Goal: Task Accomplishment & Management: Manage account settings

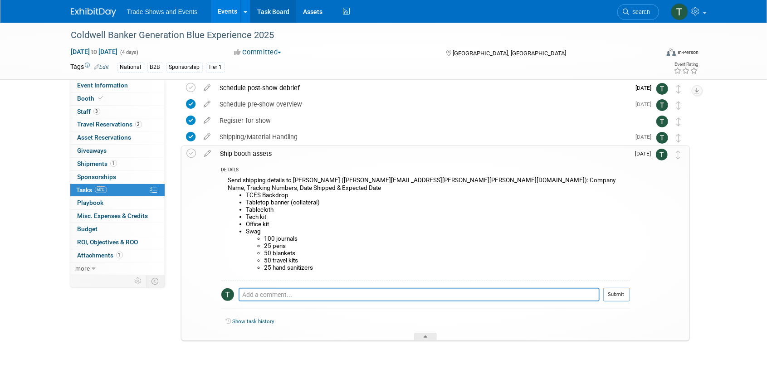
click at [274, 15] on link "Task Board" at bounding box center [273, 11] width 46 height 23
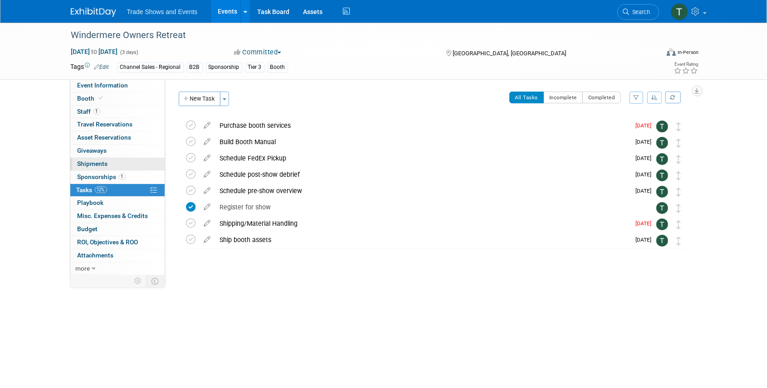
click at [103, 165] on span "Shipments 0" at bounding box center [93, 163] width 30 height 7
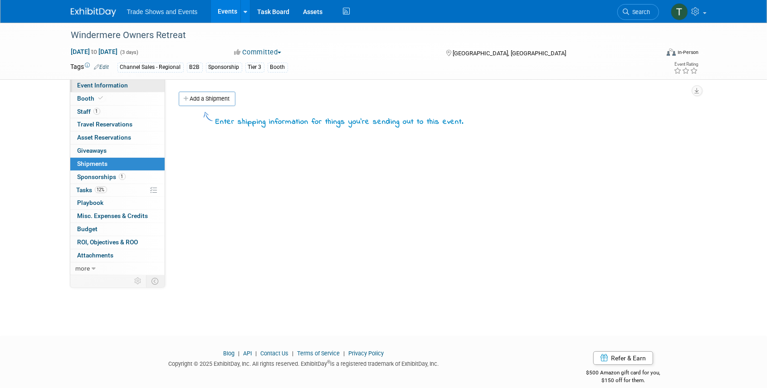
click at [109, 83] on span "Event Information" at bounding box center [103, 85] width 51 height 7
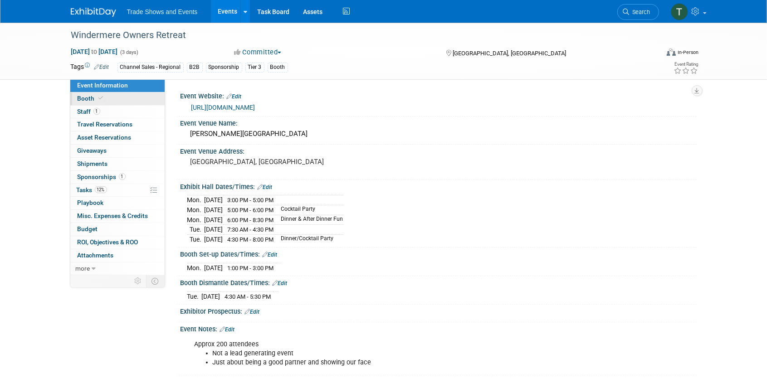
click at [103, 97] on span at bounding box center [101, 98] width 8 height 7
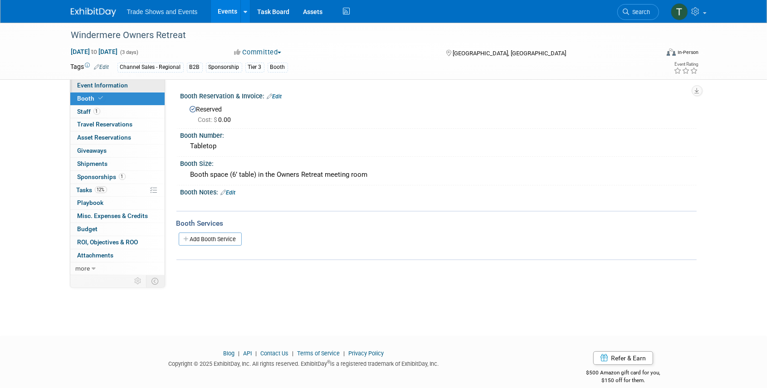
click at [88, 90] on link "Event Information" at bounding box center [117, 85] width 94 height 13
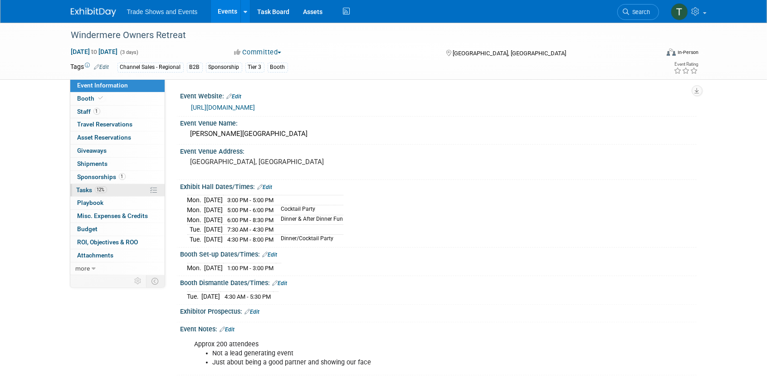
click at [85, 186] on span "Tasks 12%" at bounding box center [92, 189] width 30 height 7
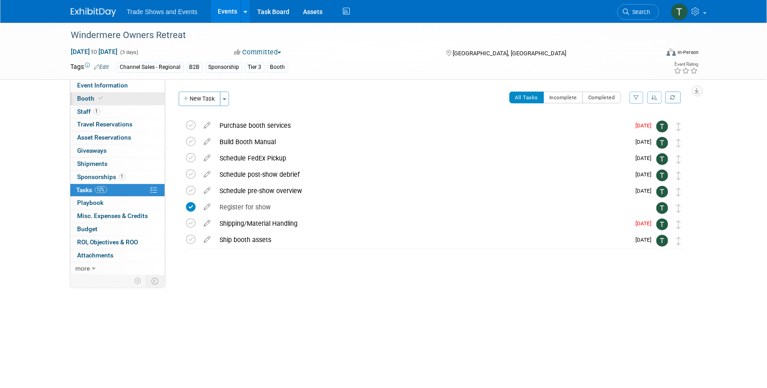
click at [93, 99] on span "Booth" at bounding box center [92, 98] width 28 height 7
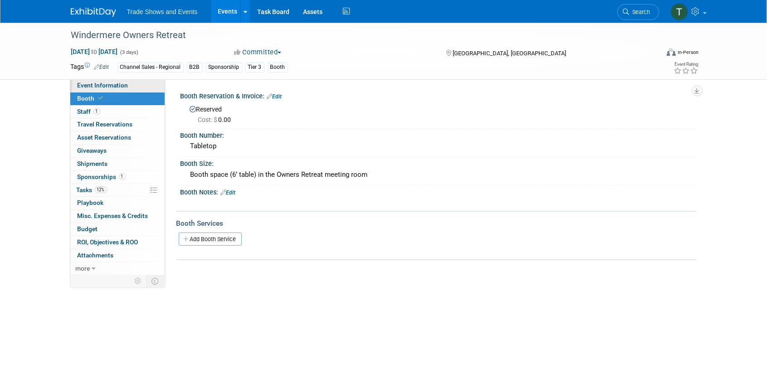
click at [109, 83] on span "Event Information" at bounding box center [103, 85] width 51 height 7
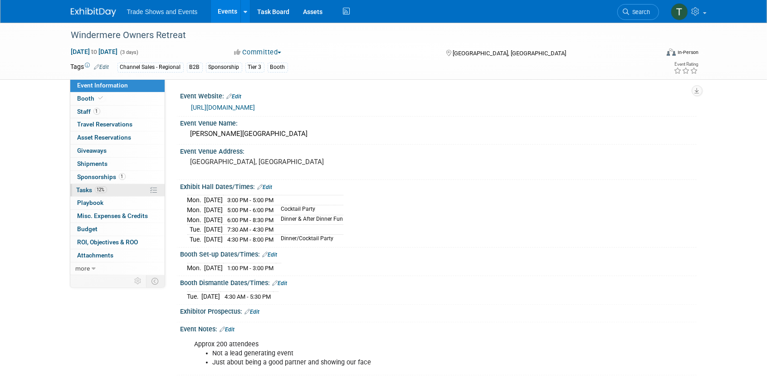
click at [88, 189] on span "Tasks 12%" at bounding box center [92, 189] width 30 height 7
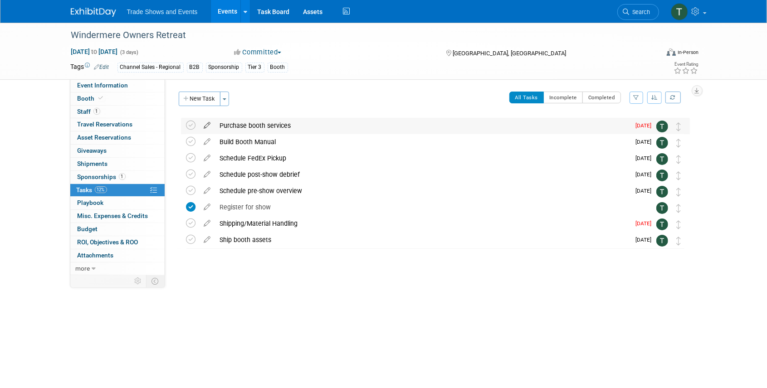
click at [207, 125] on icon at bounding box center [208, 123] width 16 height 11
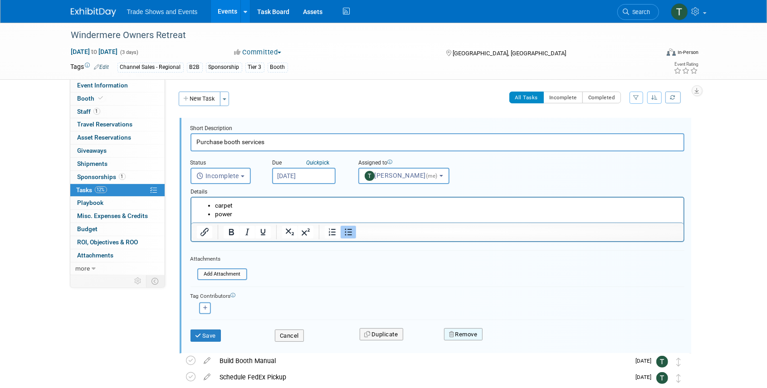
click at [456, 338] on button "Remove" at bounding box center [463, 334] width 39 height 13
click at [514, 343] on link "Yes" at bounding box center [514, 342] width 26 height 15
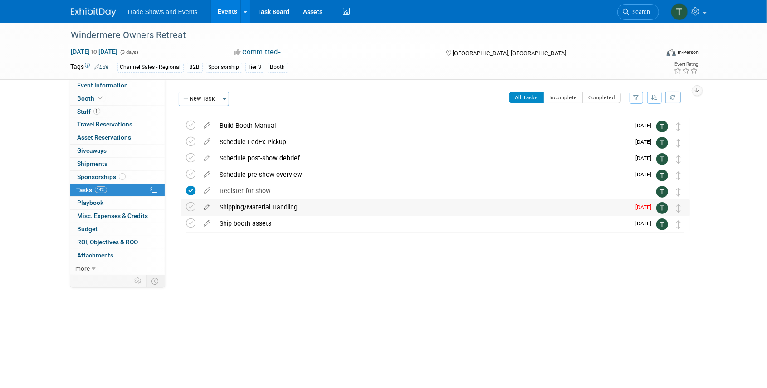
click at [207, 208] on icon at bounding box center [208, 205] width 16 height 11
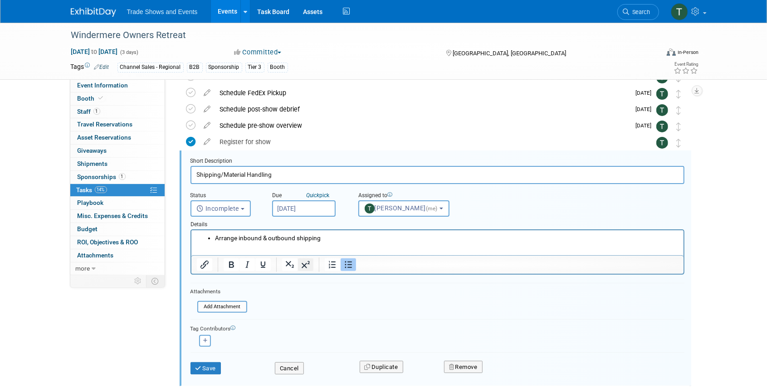
scroll to position [66, 0]
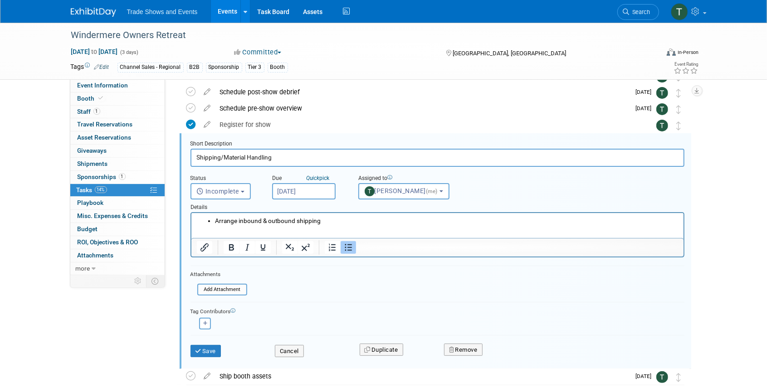
click at [303, 192] on input "Aug 29, 2025" at bounding box center [304, 191] width 64 height 16
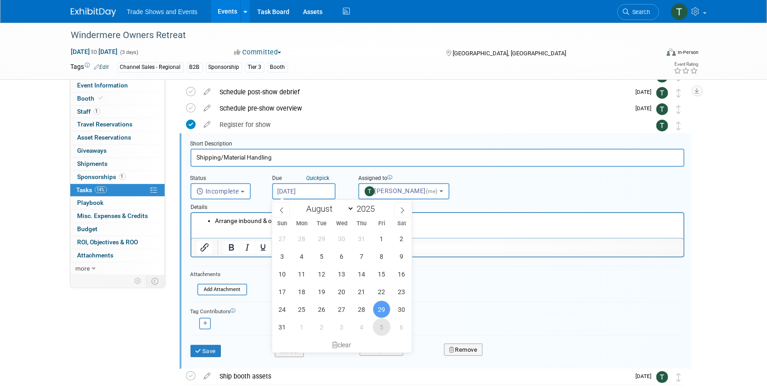
click at [381, 326] on span "5" at bounding box center [382, 327] width 18 height 18
type input "Sep 5, 2025"
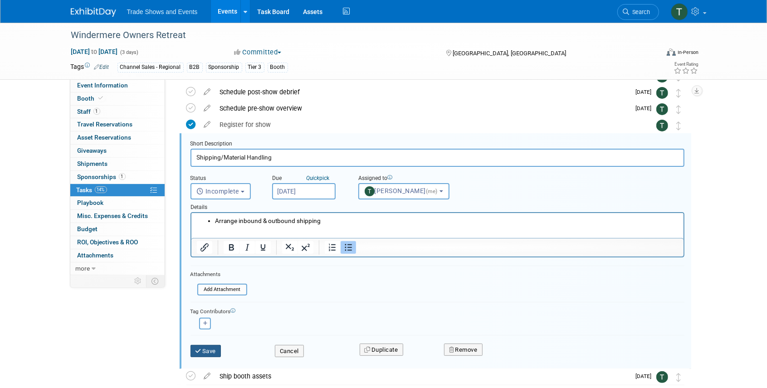
click at [203, 350] on button "Save" at bounding box center [206, 351] width 31 height 13
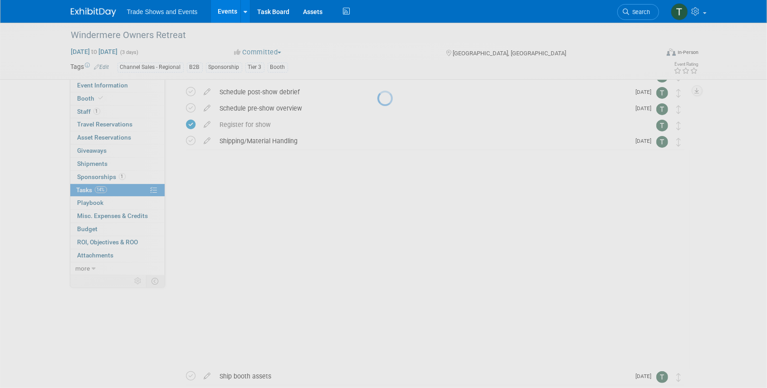
scroll to position [0, 0]
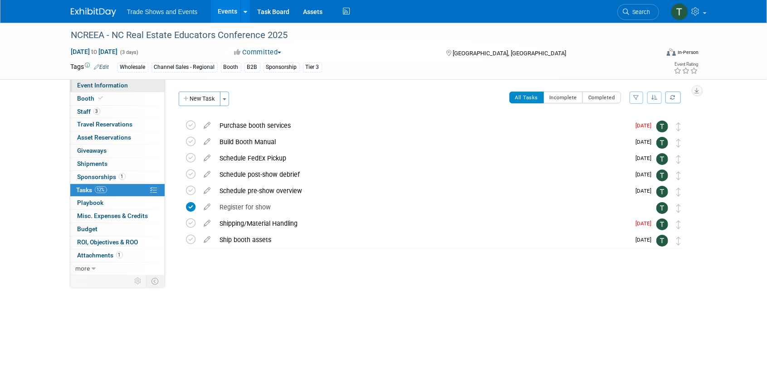
click at [94, 86] on span "Event Information" at bounding box center [103, 85] width 51 height 7
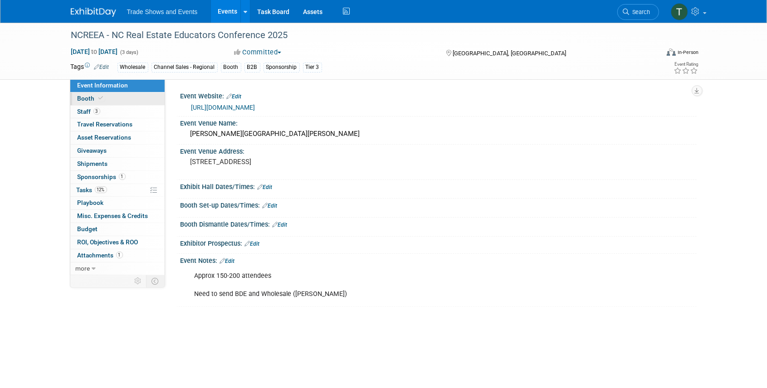
click at [94, 96] on span "Booth" at bounding box center [92, 98] width 28 height 7
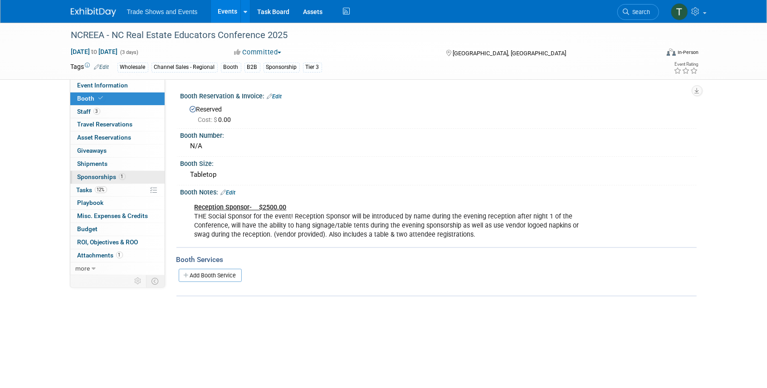
click at [103, 174] on span "Sponsorships 1" at bounding box center [102, 176] width 48 height 7
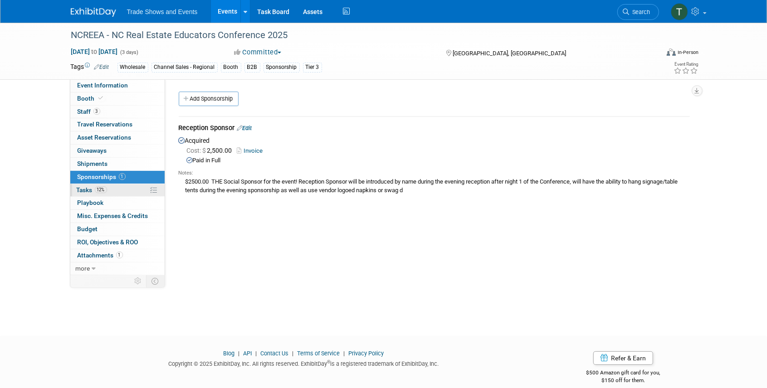
click at [89, 188] on span "Tasks 12%" at bounding box center [92, 189] width 30 height 7
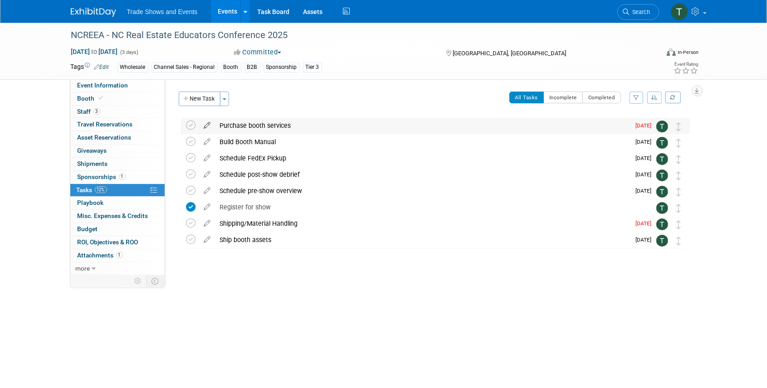
click at [208, 124] on icon at bounding box center [208, 123] width 16 height 11
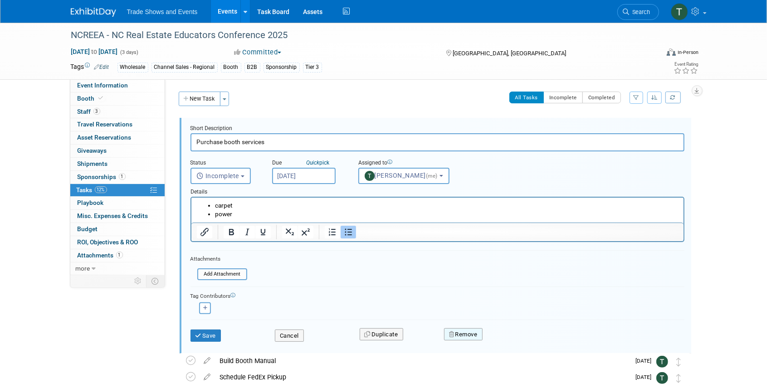
click at [468, 338] on button "Remove" at bounding box center [463, 334] width 39 height 13
click at [511, 339] on link "Yes" at bounding box center [514, 342] width 26 height 15
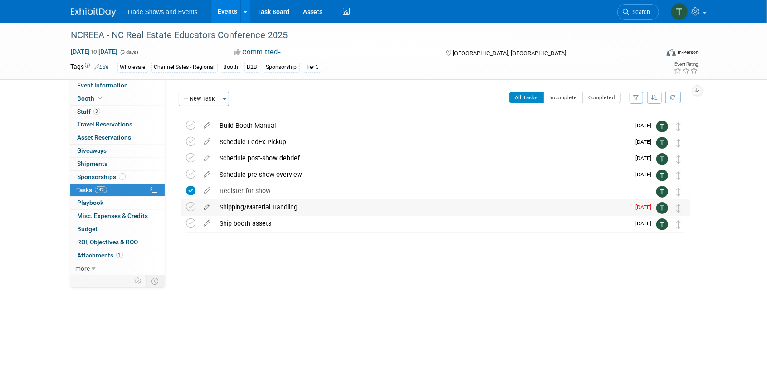
click at [207, 207] on icon at bounding box center [208, 205] width 16 height 11
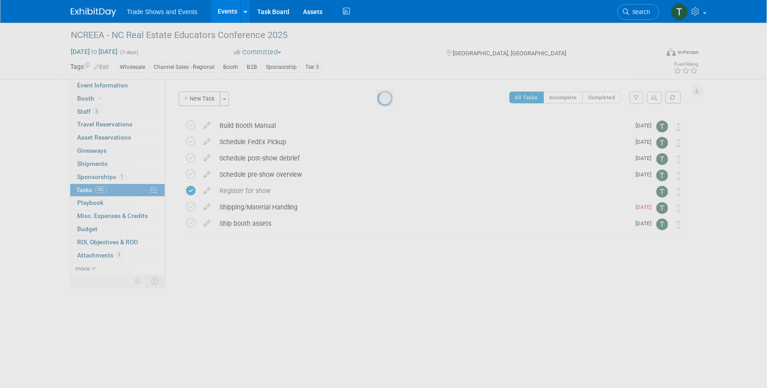
select select "7"
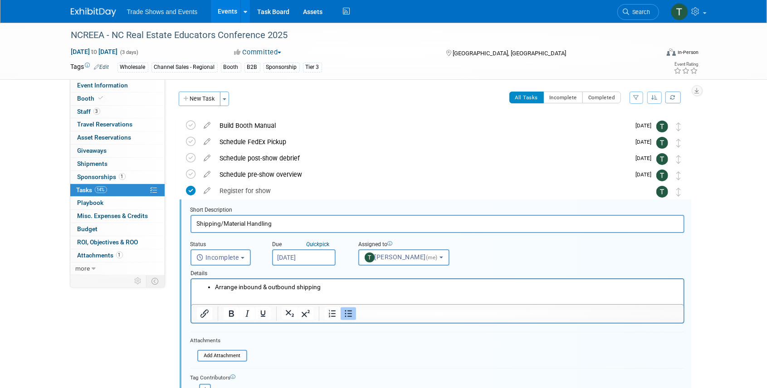
scroll to position [66, 0]
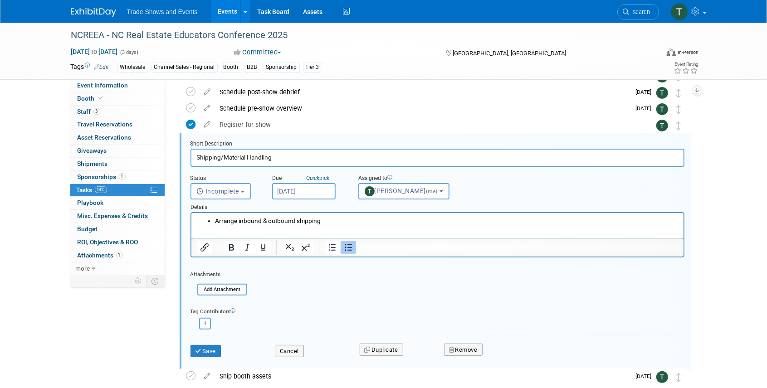
click at [310, 194] on input "Aug 29, 2025" at bounding box center [304, 191] width 64 height 16
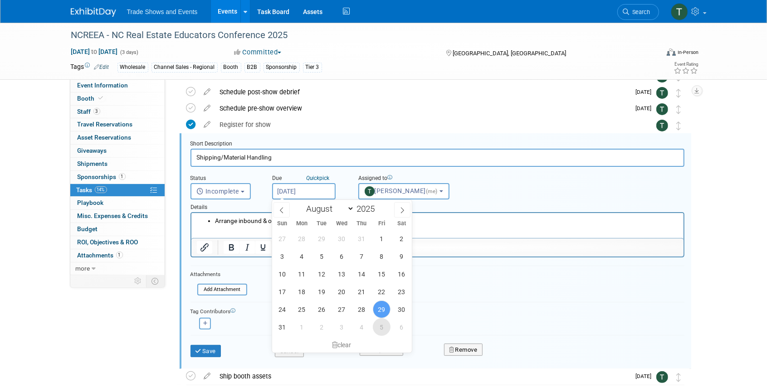
click at [380, 327] on span "5" at bounding box center [382, 327] width 18 height 18
type input "Sep 5, 2025"
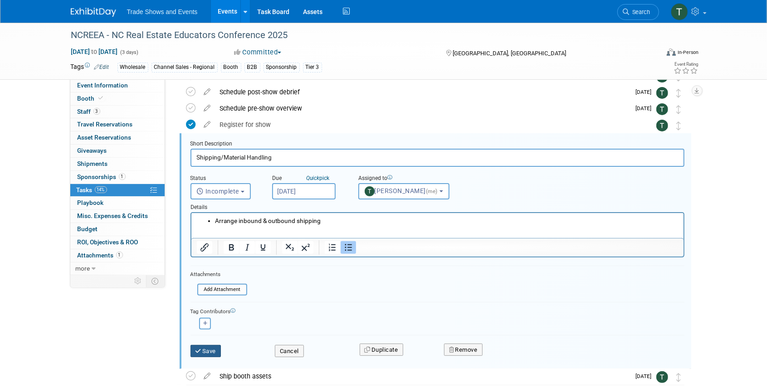
click at [205, 347] on button "Save" at bounding box center [206, 351] width 31 height 13
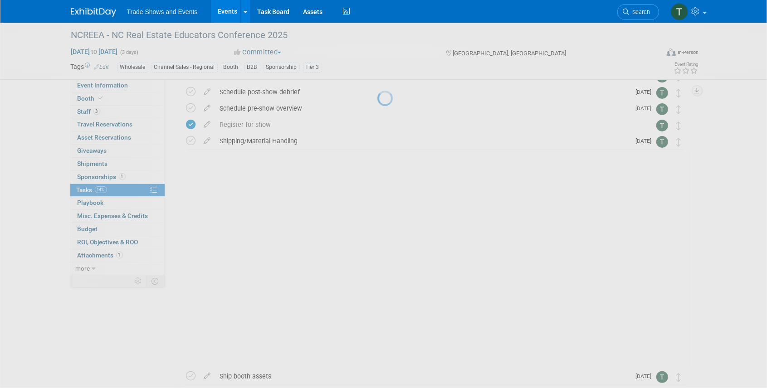
scroll to position [0, 0]
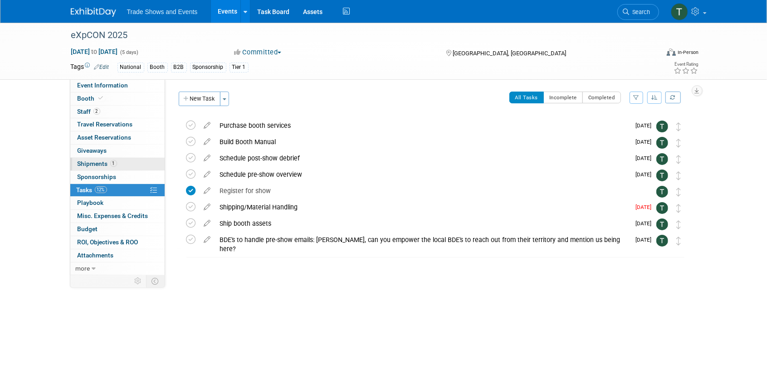
click at [112, 163] on span "1" at bounding box center [113, 163] width 7 height 7
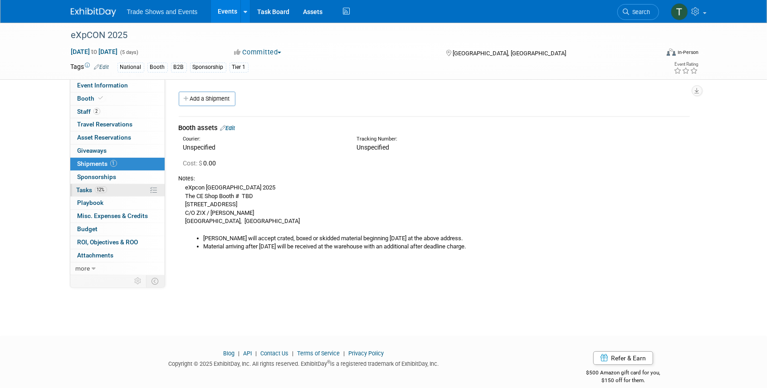
click at [88, 190] on span "Tasks 12%" at bounding box center [92, 189] width 30 height 7
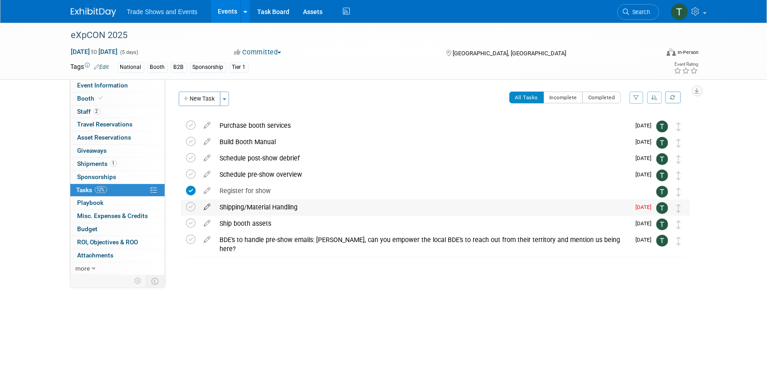
click at [206, 207] on icon at bounding box center [208, 205] width 16 height 11
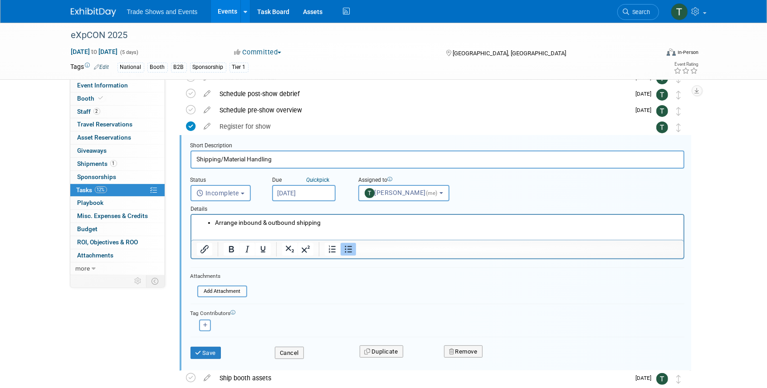
scroll to position [66, 0]
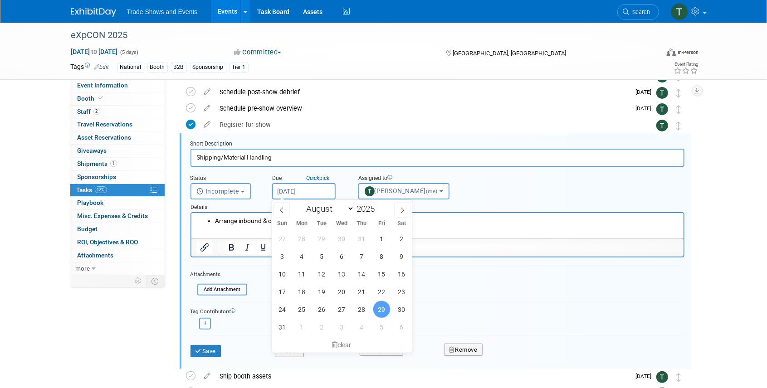
click at [308, 187] on input "Aug 29, 2025" at bounding box center [304, 191] width 64 height 16
click at [405, 209] on icon at bounding box center [402, 210] width 6 height 6
select select "8"
click at [386, 256] on span "12" at bounding box center [382, 257] width 18 height 18
type input "Sep 12, 2025"
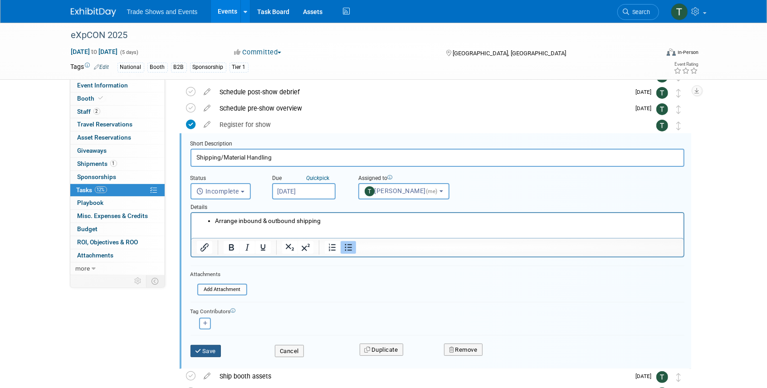
click at [210, 351] on button "Save" at bounding box center [206, 351] width 31 height 13
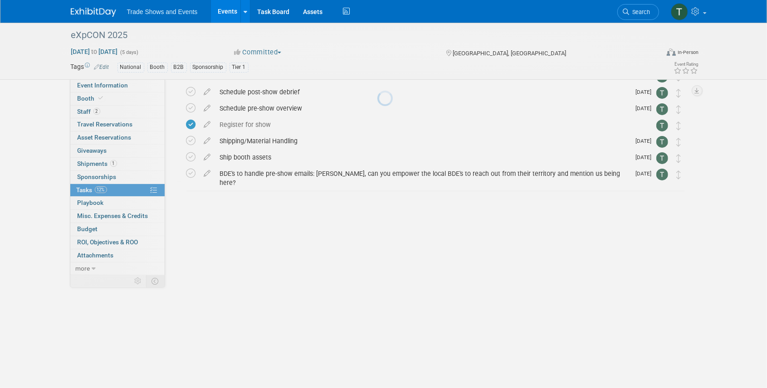
scroll to position [0, 0]
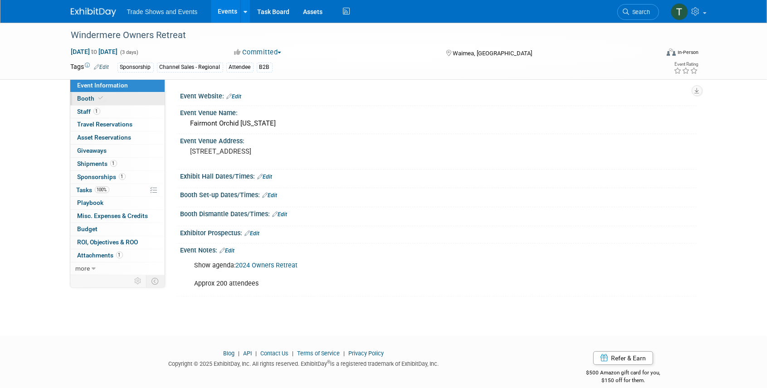
click at [88, 98] on span "Booth" at bounding box center [92, 98] width 28 height 7
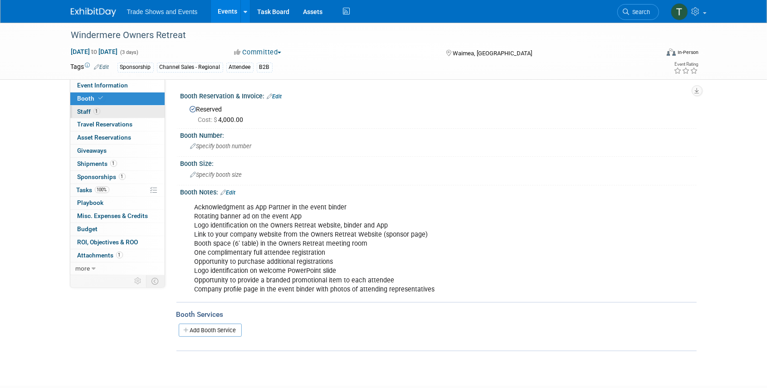
click at [111, 111] on link "1 Staff 1" at bounding box center [117, 112] width 94 height 13
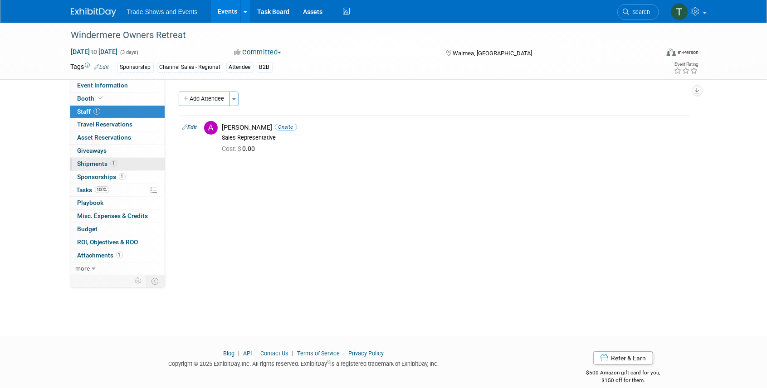
click at [97, 160] on span "Shipments 1" at bounding box center [97, 163] width 39 height 7
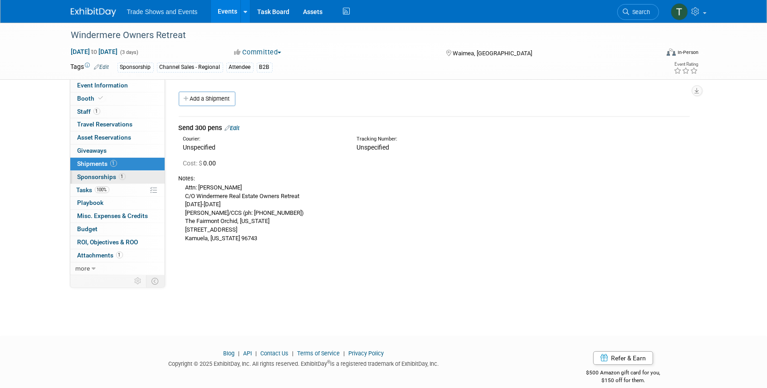
click at [117, 175] on span "Sponsorships 1" at bounding box center [102, 176] width 48 height 7
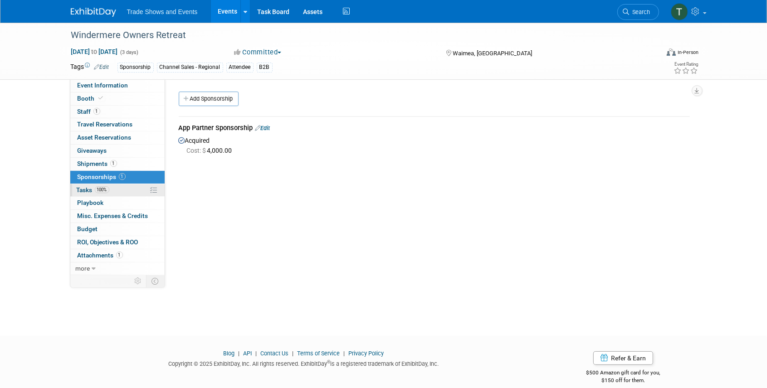
click at [88, 190] on span "Tasks 100%" at bounding box center [93, 189] width 33 height 7
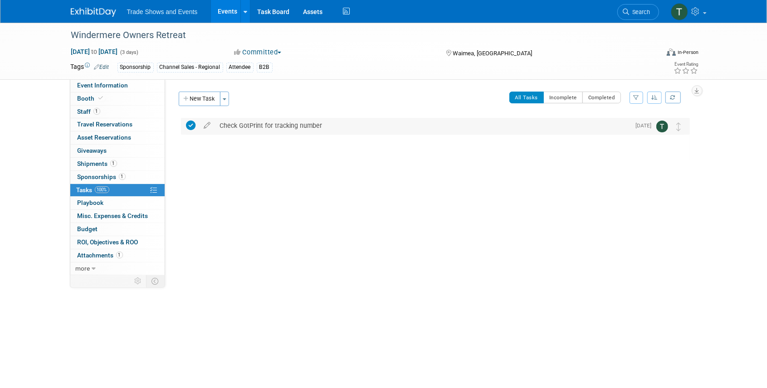
click at [260, 126] on div "Check GotPrint for tracking number" at bounding box center [422, 125] width 415 height 15
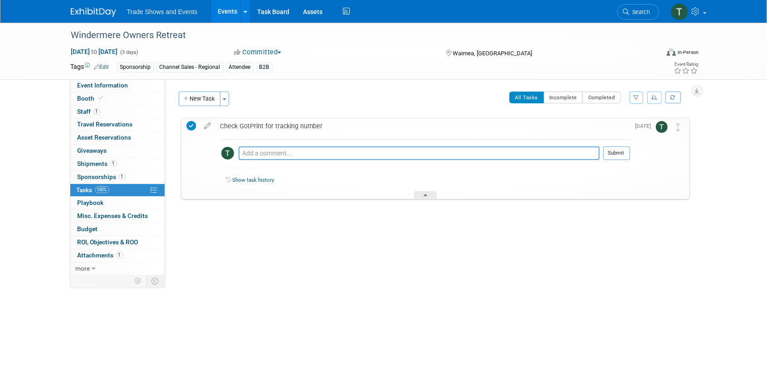
click at [260, 126] on div "Check GotPrint for tracking number" at bounding box center [423, 125] width 414 height 15
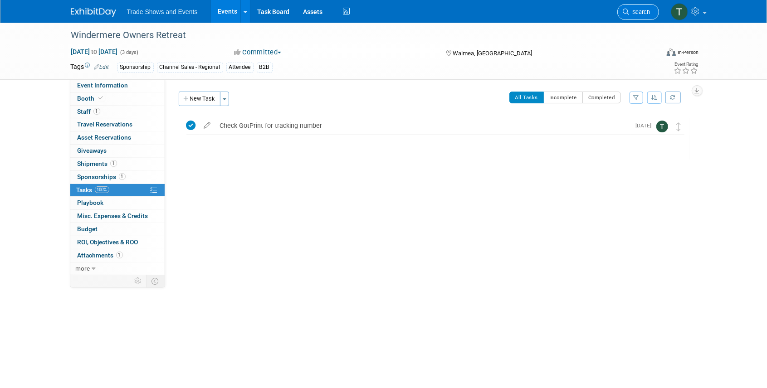
click at [642, 11] on span "Search" at bounding box center [640, 12] width 21 height 7
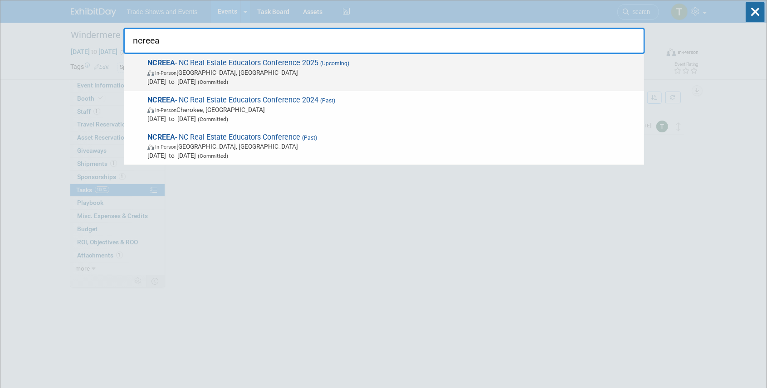
type input "ncreea"
click at [325, 63] on span "(Upcoming)" at bounding box center [333, 63] width 31 height 6
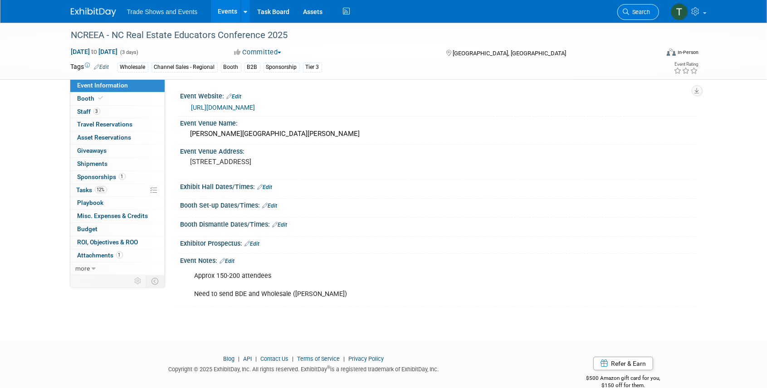
click at [626, 11] on icon at bounding box center [626, 12] width 6 height 6
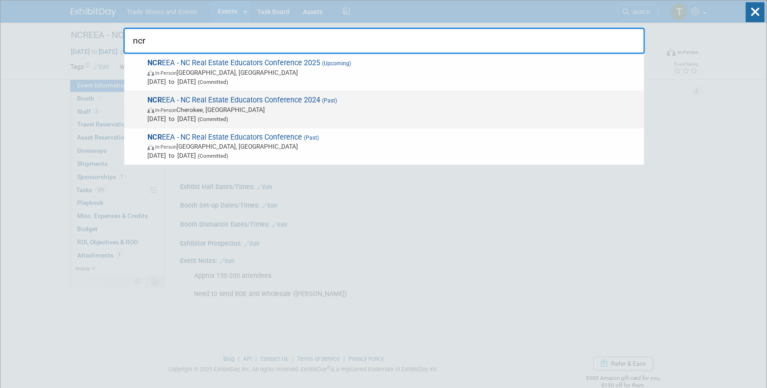
type input "ncr"
click at [192, 100] on span "NCR EEA - NC Real Estate Educators Conference 2024 (Past) In-Person Cherokee, N…" at bounding box center [392, 110] width 495 height 28
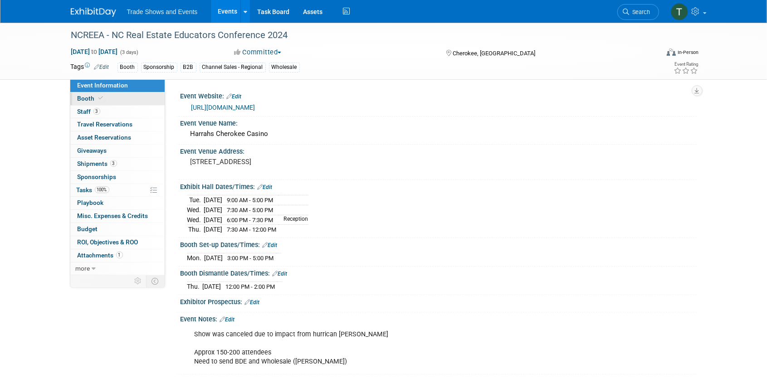
click at [101, 98] on icon at bounding box center [101, 98] width 5 height 5
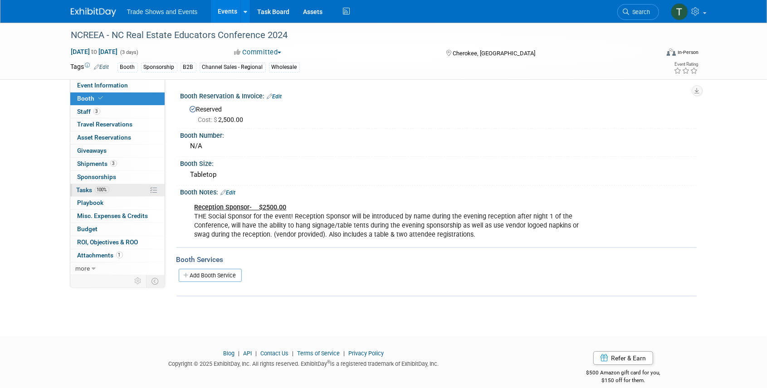
click at [84, 188] on span "Tasks 100%" at bounding box center [93, 189] width 33 height 7
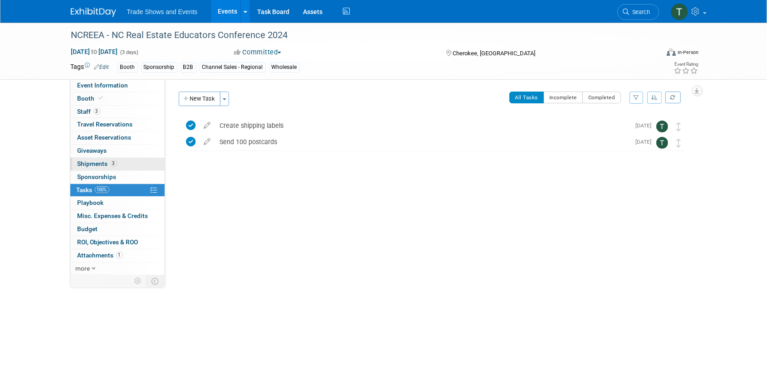
click at [95, 161] on span "Shipments 3" at bounding box center [97, 163] width 39 height 7
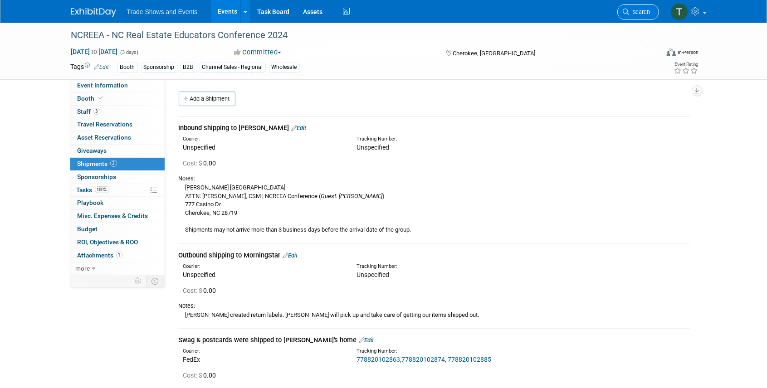
click at [631, 12] on span "Search" at bounding box center [640, 12] width 21 height 7
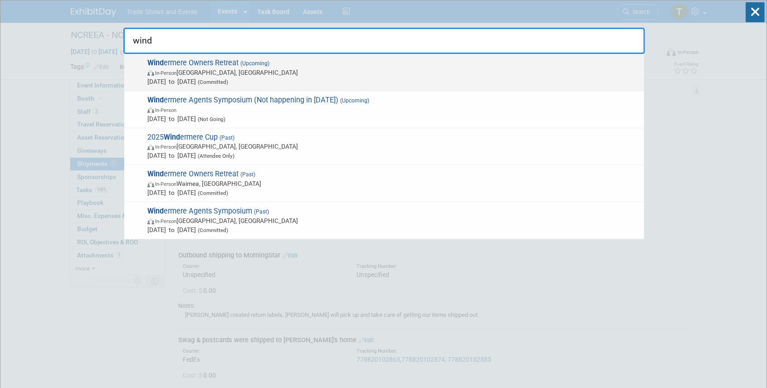
type input "wind"
click at [222, 64] on span "Wind ermere Owners Retreat (Upcoming) In-Person Park City, UT Sep 29, 2025 to O…" at bounding box center [392, 73] width 495 height 28
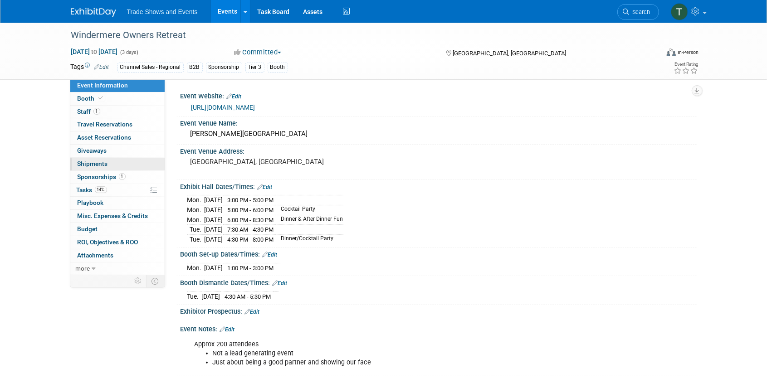
click at [83, 161] on span "Shipments 0" at bounding box center [93, 163] width 30 height 7
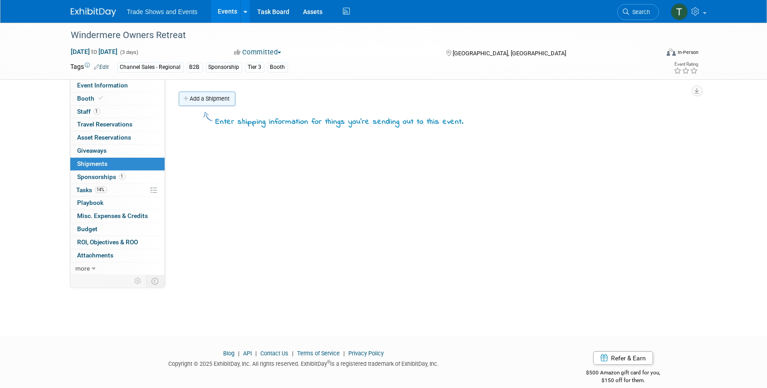
click at [212, 99] on link "Add a Shipment" at bounding box center [207, 99] width 57 height 15
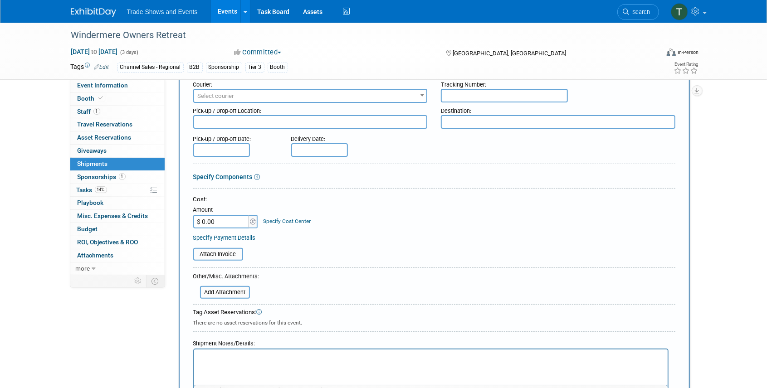
scroll to position [151, 0]
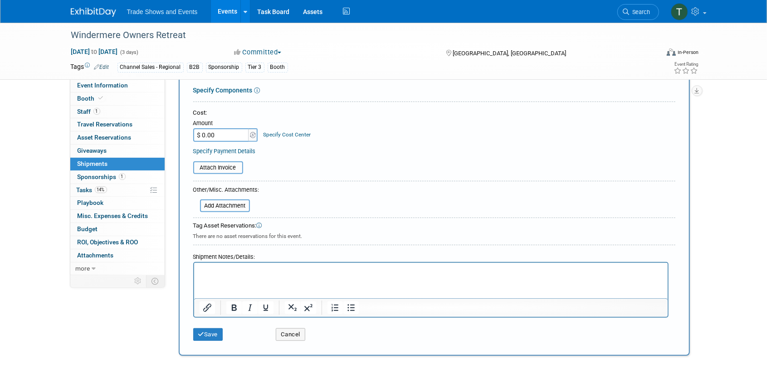
type input "Shipping guidelines"
click at [244, 267] on p "Rich Text Area. Press ALT-0 for help." at bounding box center [430, 271] width 463 height 9
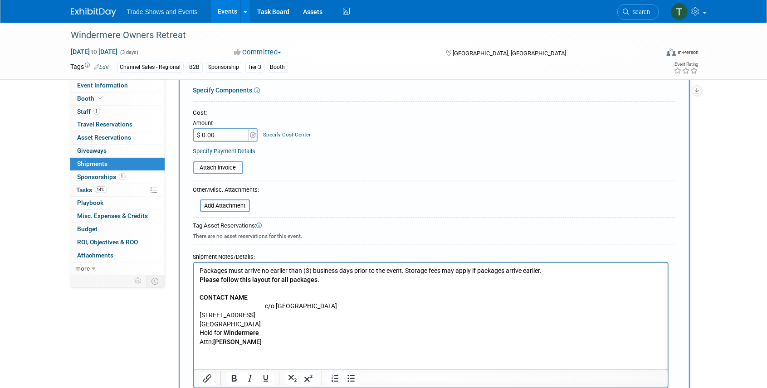
click at [236, 278] on b "Please follow this layout for all packages." at bounding box center [259, 279] width 120 height 7
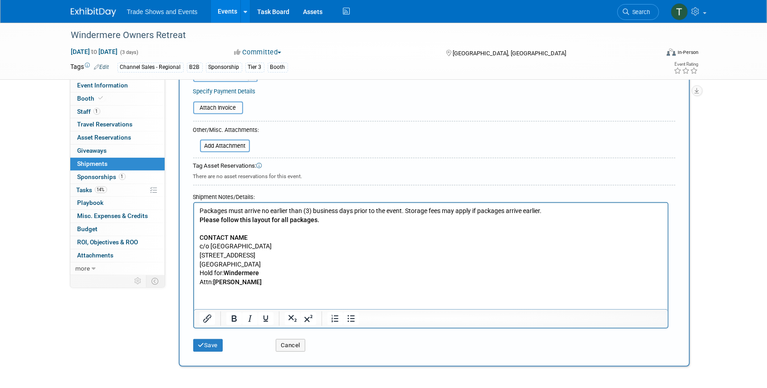
scroll to position [211, 0]
click at [210, 342] on button "Save" at bounding box center [208, 345] width 30 height 13
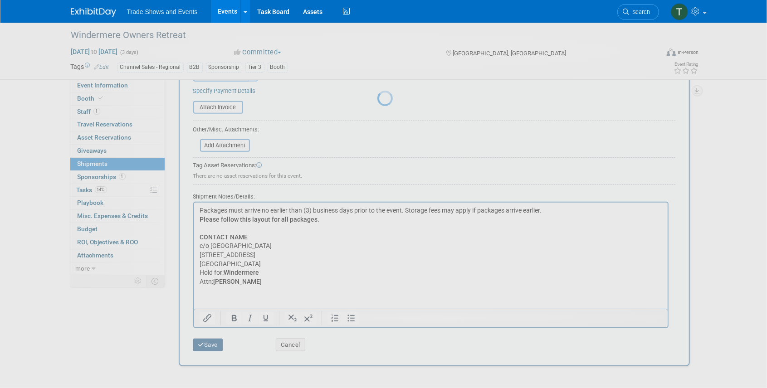
scroll to position [11, 0]
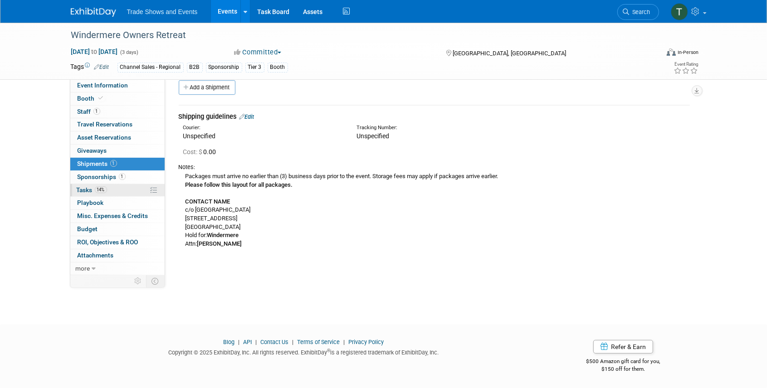
click at [88, 186] on span "Tasks 14%" at bounding box center [92, 189] width 30 height 7
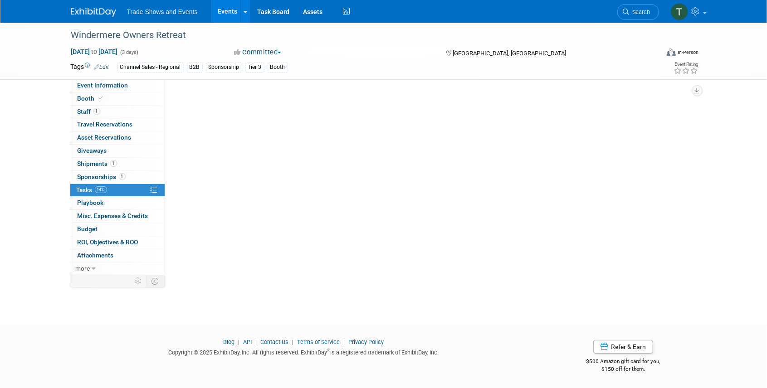
scroll to position [0, 0]
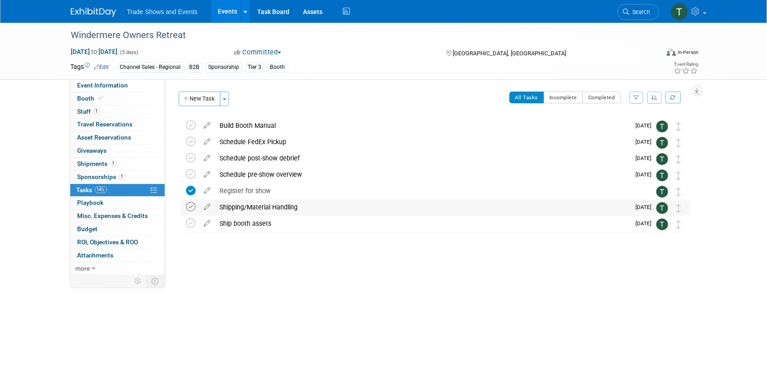
click at [193, 206] on icon at bounding box center [191, 207] width 10 height 10
click at [206, 224] on icon at bounding box center [208, 221] width 16 height 11
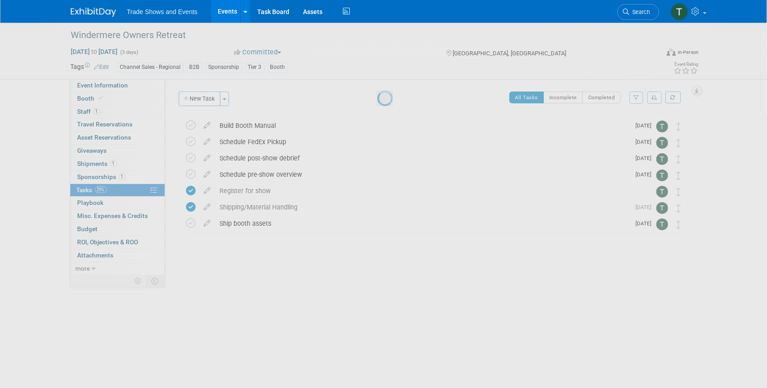
select select "8"
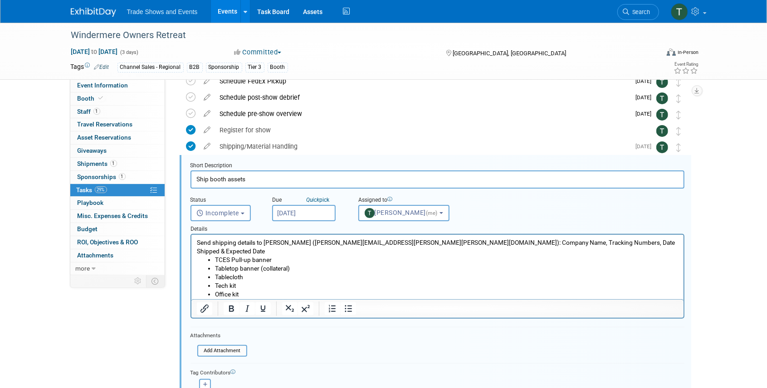
scroll to position [83, 0]
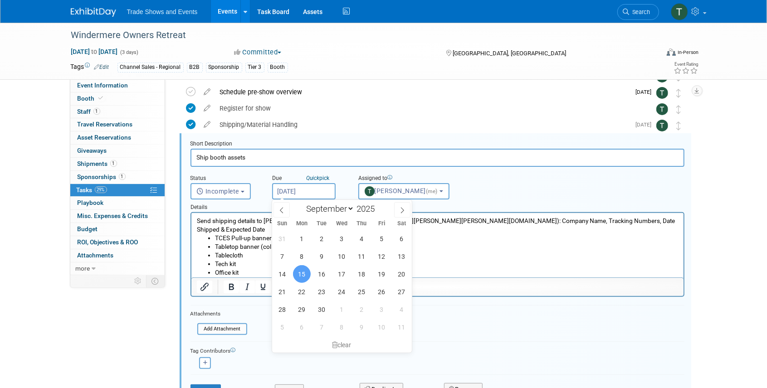
click at [308, 190] on input "Sep 15, 2025" at bounding box center [304, 191] width 64 height 16
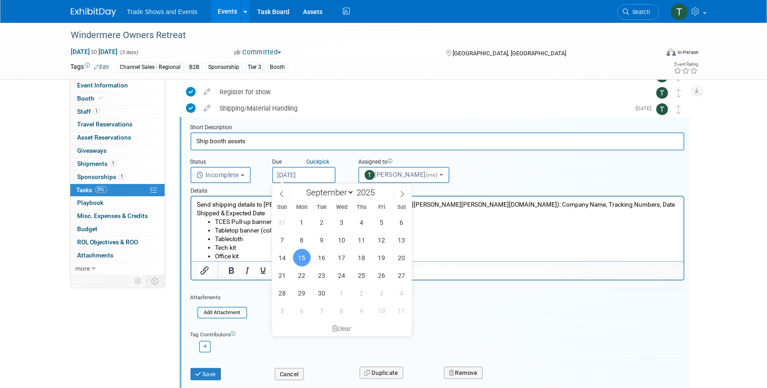
scroll to position [113, 0]
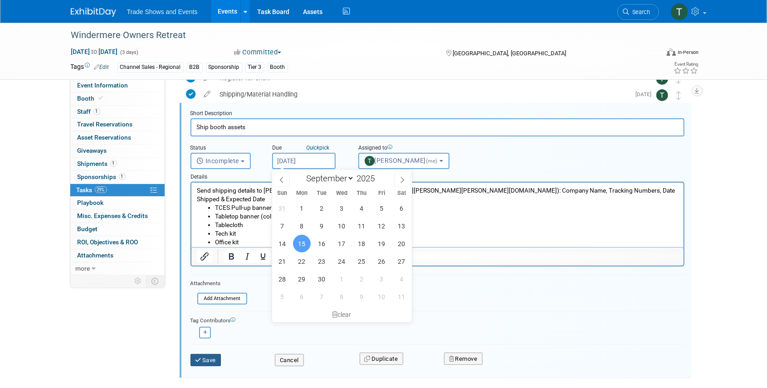
click at [207, 358] on button "Save" at bounding box center [206, 360] width 31 height 13
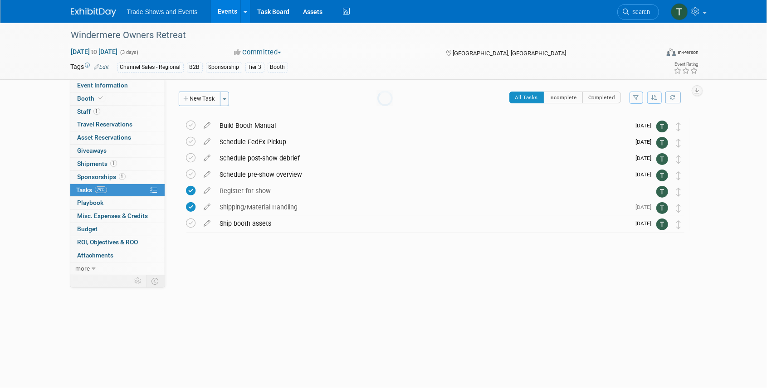
scroll to position [0, 0]
click at [624, 7] on link "Search" at bounding box center [638, 12] width 42 height 16
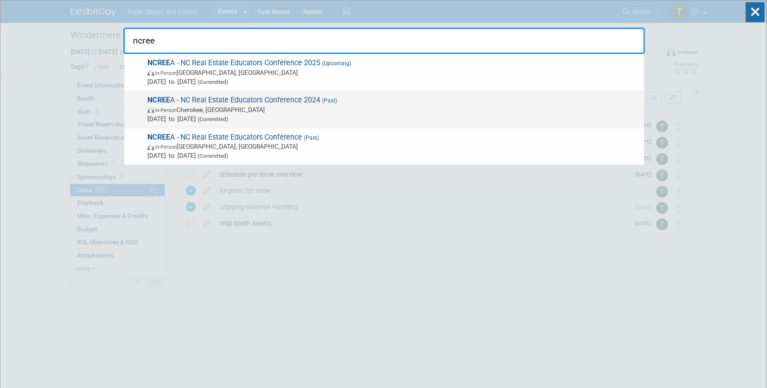
type input "ncree"
click at [261, 100] on span "NCREE A - NC Real Estate Educators Conference 2024 (Past) In-Person Cherokee, N…" at bounding box center [392, 110] width 495 height 28
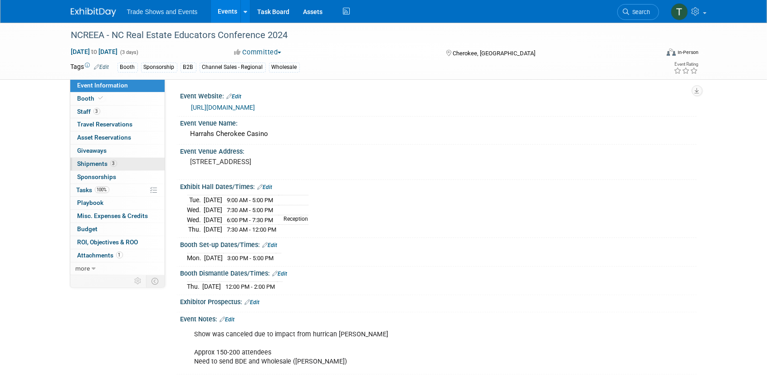
click at [90, 165] on span "Shipments 3" at bounding box center [97, 163] width 39 height 7
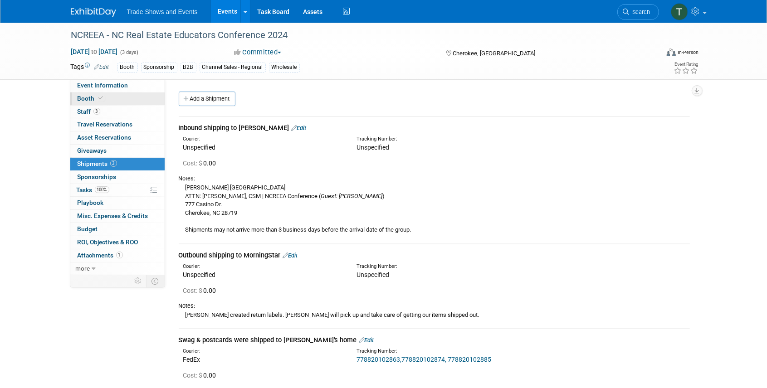
click at [101, 98] on icon at bounding box center [101, 98] width 5 height 5
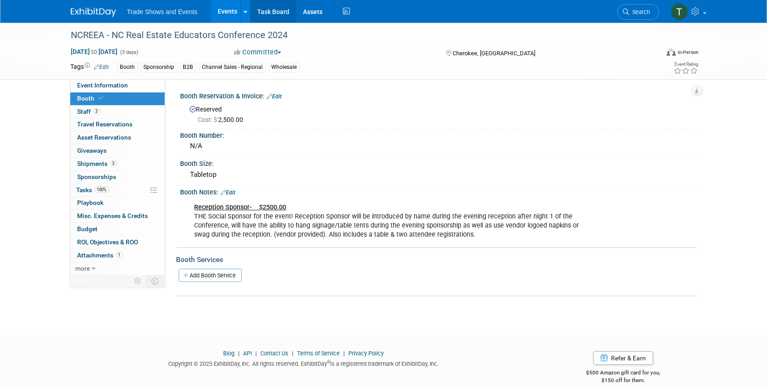
click at [265, 11] on link "Task Board" at bounding box center [273, 11] width 46 height 23
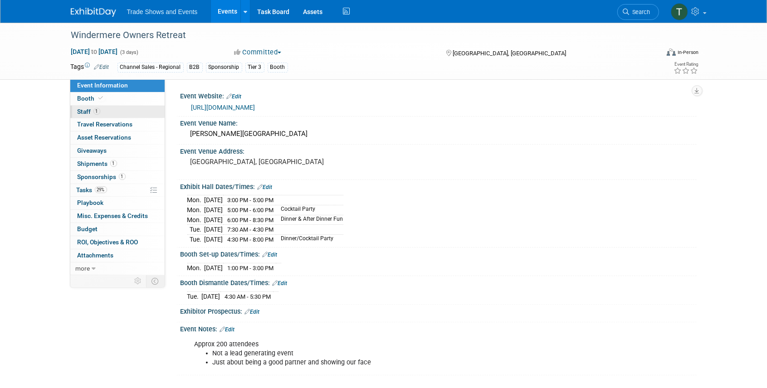
click at [85, 113] on span "Staff 1" at bounding box center [89, 111] width 23 height 7
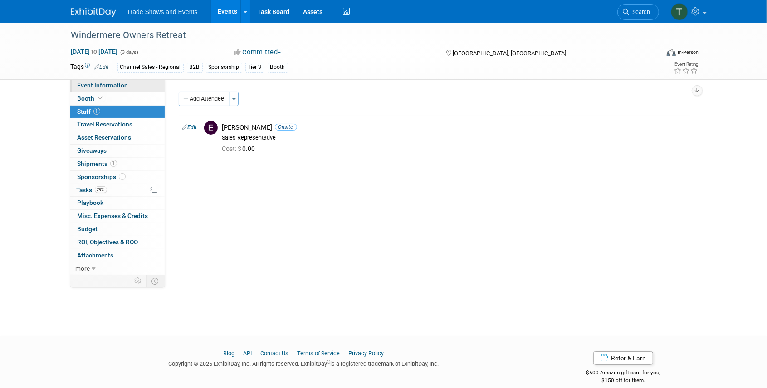
click at [109, 85] on span "Event Information" at bounding box center [103, 85] width 51 height 7
